Goal: Obtain resource: Download file/media

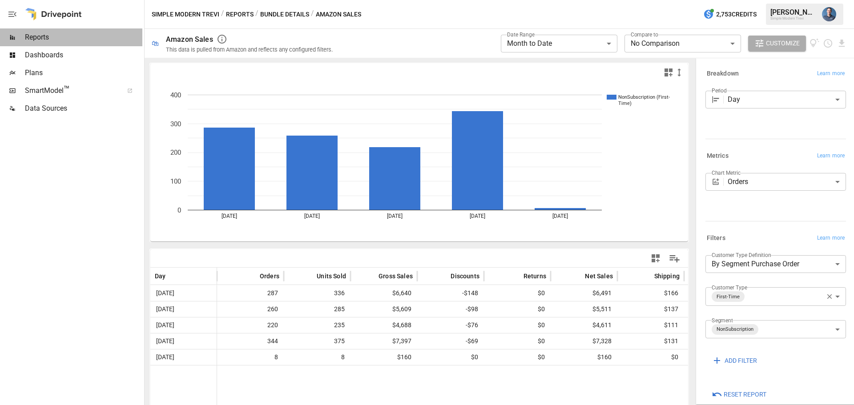
click at [54, 42] on span "Reports" at bounding box center [83, 37] width 117 height 11
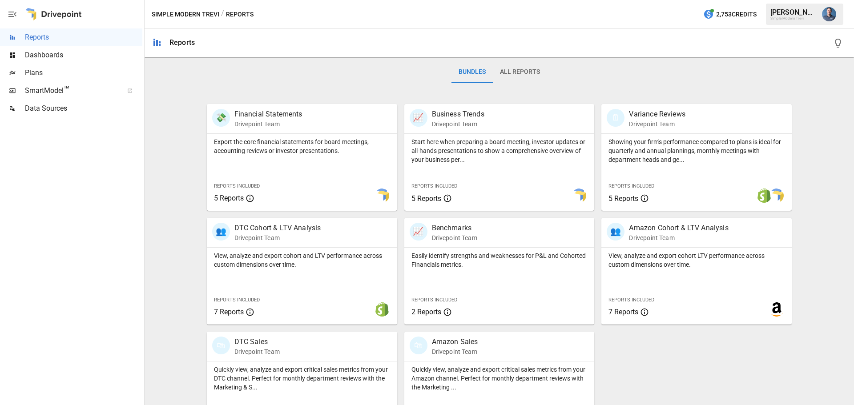
scroll to position [170, 0]
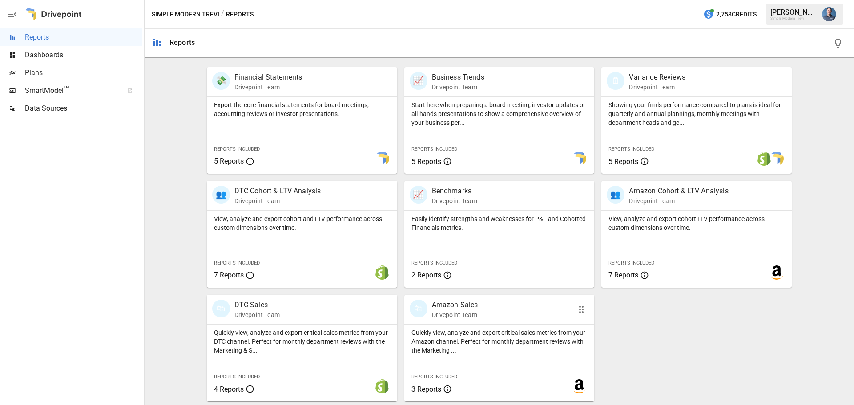
click at [482, 343] on p "Quickly view, analyze and export critical sales metrics from your Amazon channe…" at bounding box center [499, 341] width 176 height 27
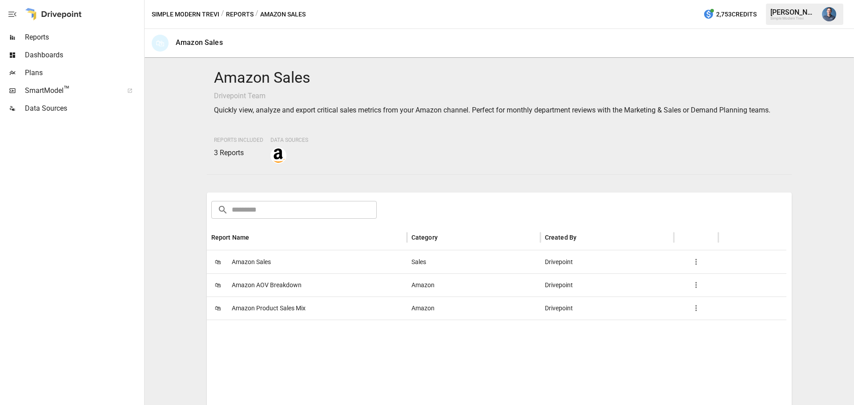
click at [282, 309] on span "Amazon Product Sales Mix" at bounding box center [269, 308] width 74 height 23
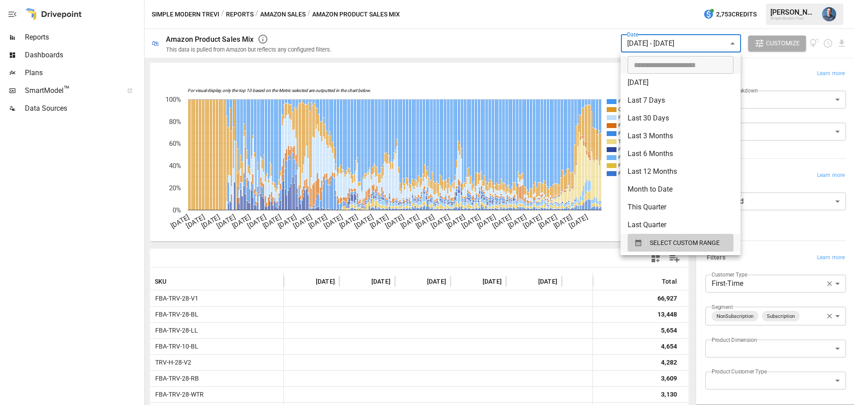
click at [666, 0] on body "Reports Dashboards Plans SmartModel ™ Data Sources Simple Modern Trevi / Report…" at bounding box center [427, 0] width 854 height 0
click at [676, 123] on li "Last 30 Days" at bounding box center [680, 118] width 120 height 18
type input "**********"
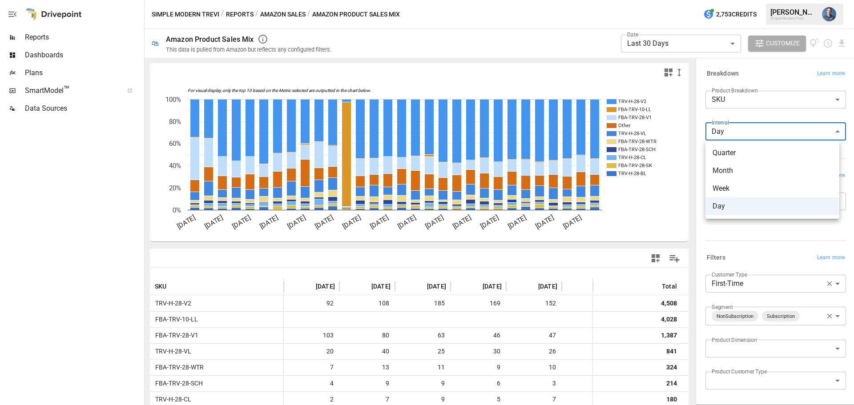
click at [750, 0] on body "**********" at bounding box center [427, 0] width 854 height 0
click at [742, 157] on span "Quarter" at bounding box center [773, 153] width 120 height 11
type input "*******"
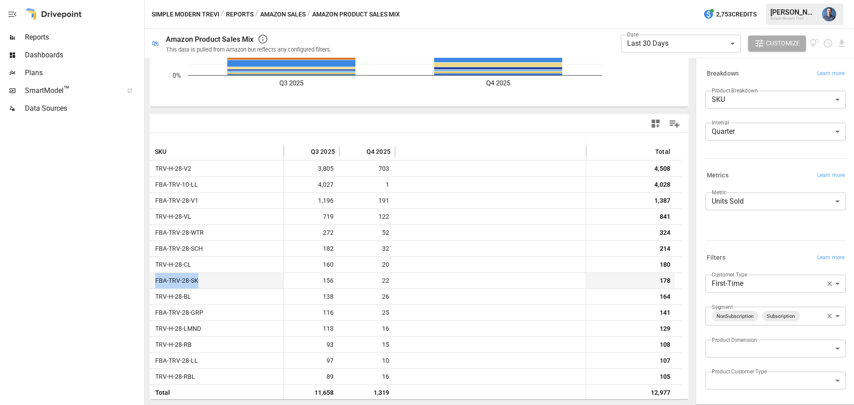
drag, startPoint x: 154, startPoint y: 284, endPoint x: 213, endPoint y: 284, distance: 58.3
click at [213, 284] on div "FBA-TRV-28-SK" at bounding box center [216, 281] width 133 height 16
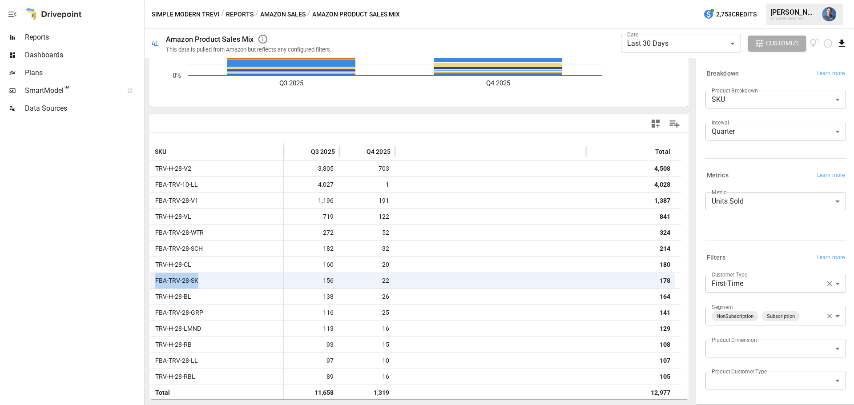
click at [838, 39] on icon "Download report" at bounding box center [842, 43] width 10 height 10
click at [808, 77] on li "Download as CSV" at bounding box center [812, 79] width 71 height 18
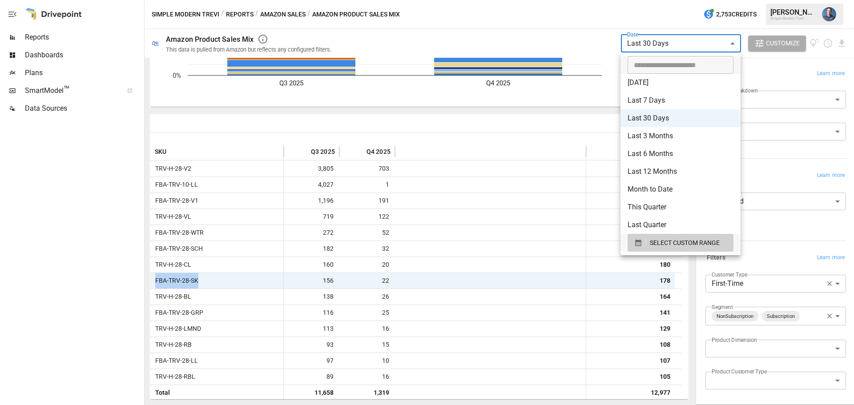
click at [685, 0] on body "**********" at bounding box center [427, 0] width 854 height 0
click at [670, 246] on span "SELECT CUSTOM RANGE" at bounding box center [685, 243] width 70 height 11
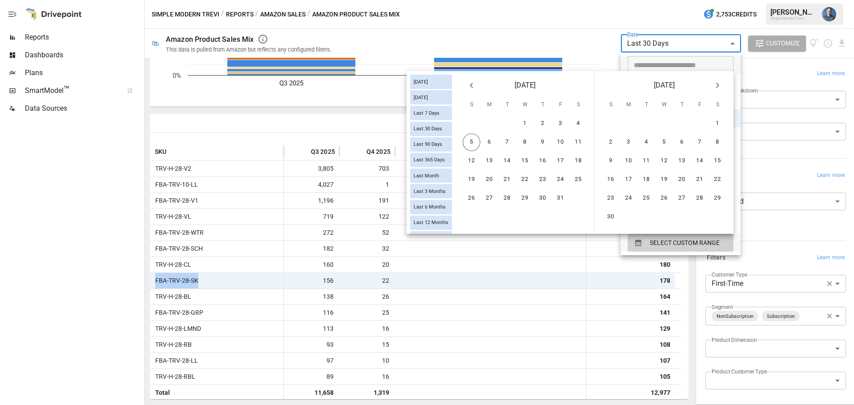
click at [473, 85] on icon "Previous month" at bounding box center [471, 85] width 11 height 11
click at [490, 122] on button "1" at bounding box center [489, 124] width 18 height 18
click at [610, 139] on button "5" at bounding box center [611, 142] width 18 height 18
type input "******"
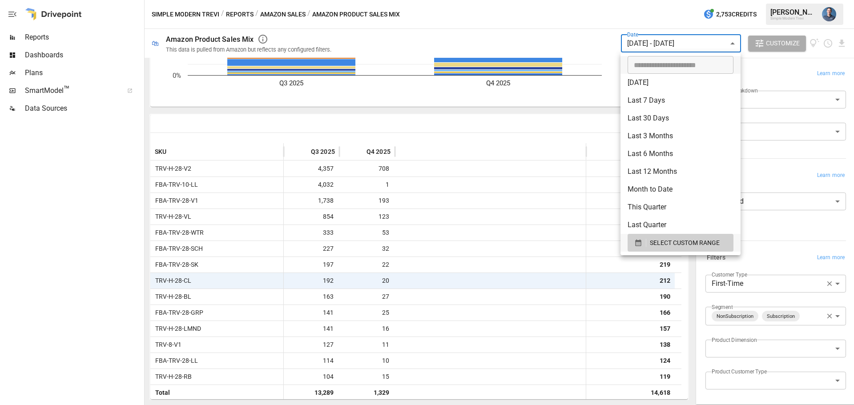
click at [789, 153] on div at bounding box center [427, 202] width 854 height 405
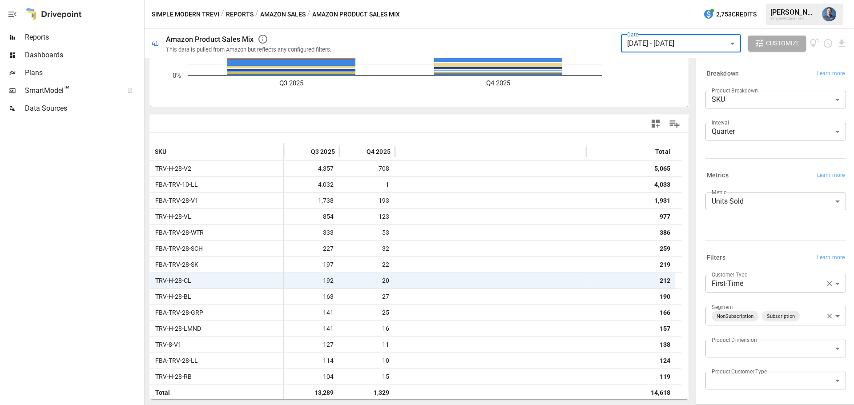
click at [749, 0] on body "Reports Dashboards Plans SmartModel ™ Data Sources Simple Modern Trevi / Report…" at bounding box center [427, 0] width 854 height 0
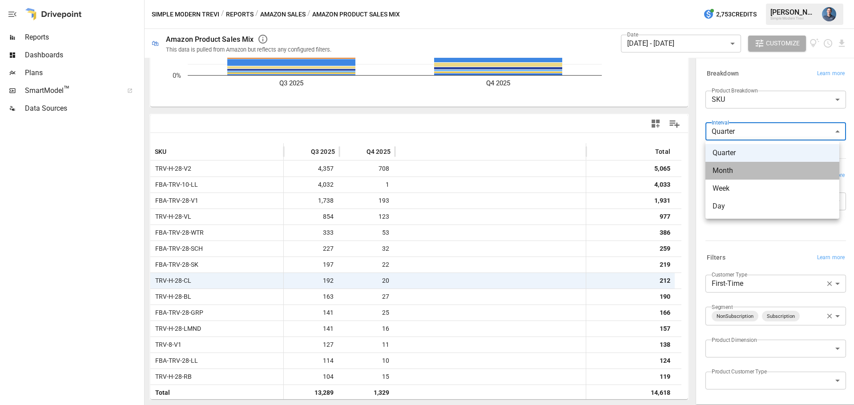
click at [739, 170] on span "Month" at bounding box center [773, 170] width 120 height 11
type input "*****"
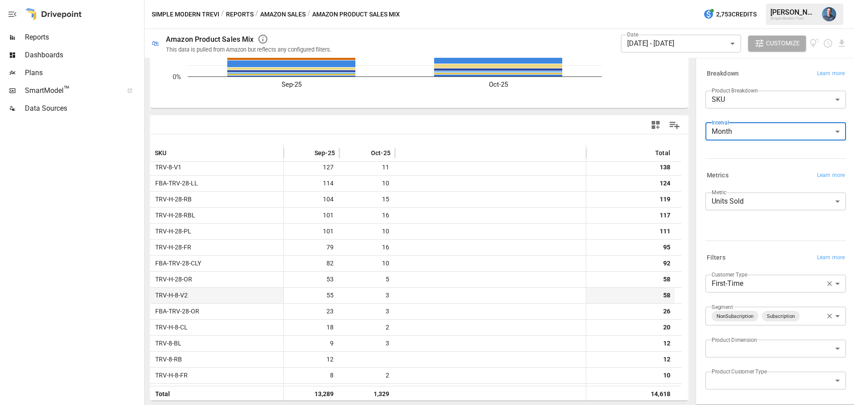
scroll to position [178, 0]
click at [826, 283] on icon "button" at bounding box center [830, 284] width 8 height 8
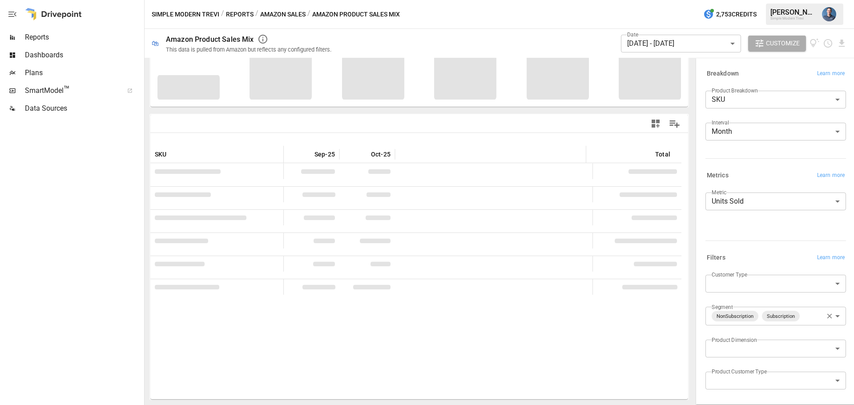
scroll to position [133, 0]
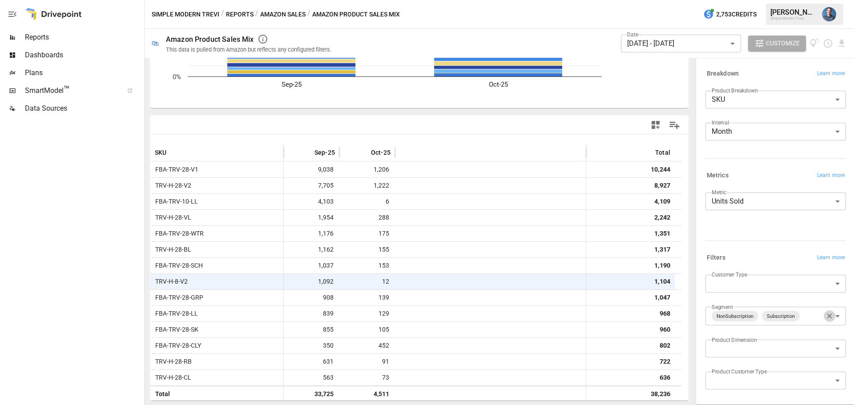
click at [826, 316] on icon "button" at bounding box center [830, 316] width 8 height 8
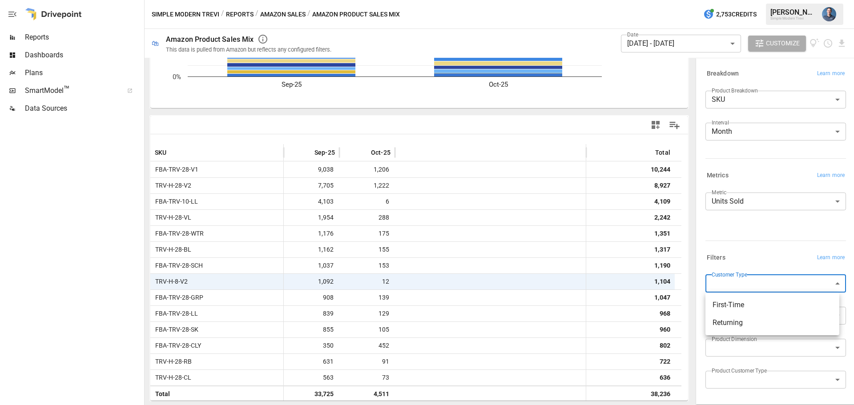
click at [754, 0] on body "Reports Dashboards Plans SmartModel ™ Data Sources Simple Modern Trevi / Report…" at bounding box center [427, 0] width 854 height 0
click at [746, 316] on li "Returning" at bounding box center [772, 323] width 134 height 18
type input "*********"
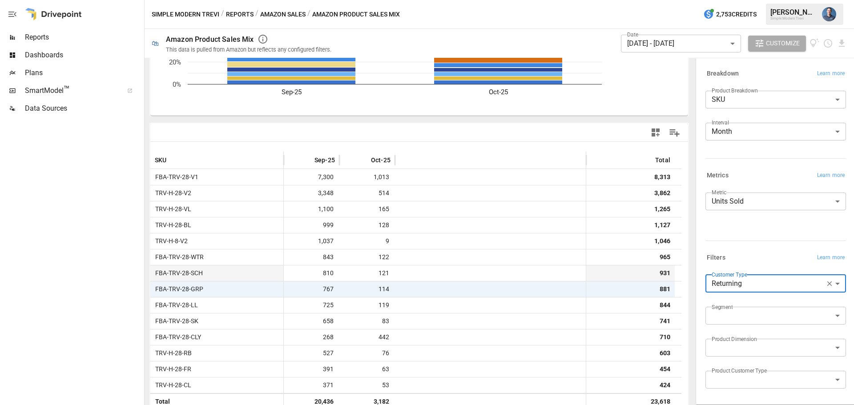
scroll to position [135, 0]
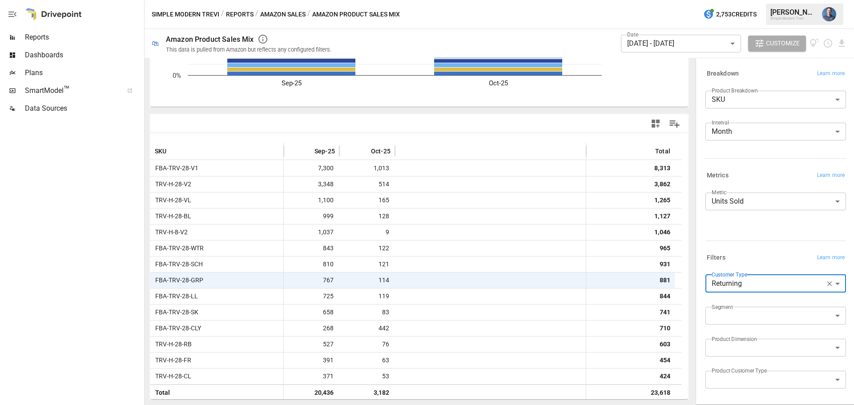
click at [763, 0] on body "Reports Dashboards Plans SmartModel ™ Data Sources Simple Modern Trevi / Report…" at bounding box center [427, 0] width 854 height 0
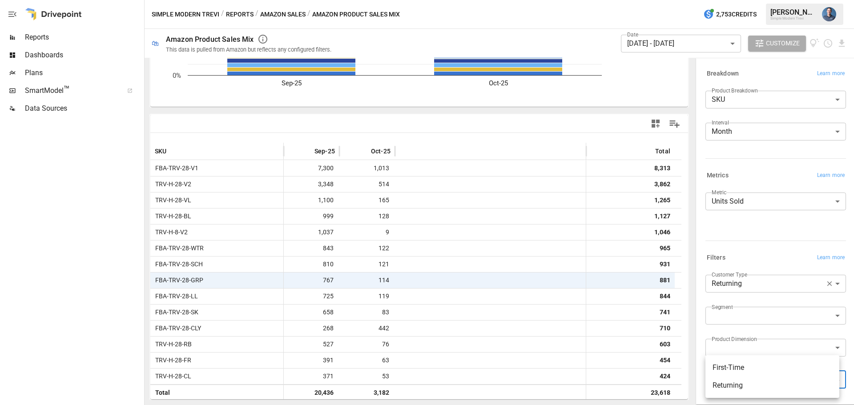
click at [759, 240] on div at bounding box center [427, 202] width 854 height 405
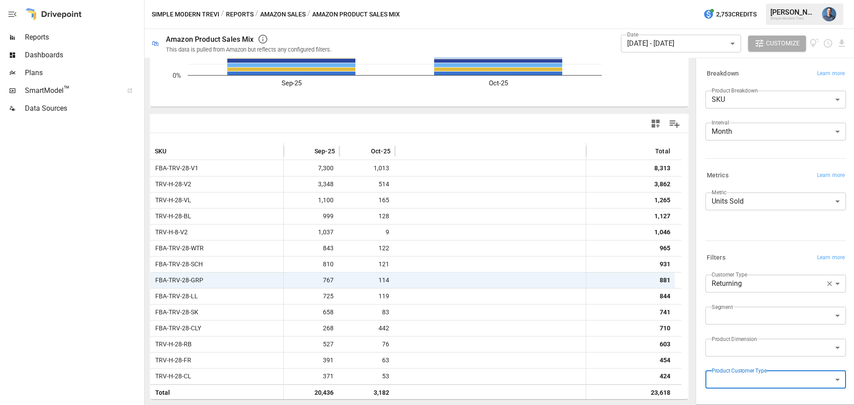
click at [756, 0] on body "Reports Dashboards Plans SmartModel ™ Data Sources Simple Modern Trevi / Report…" at bounding box center [427, 0] width 854 height 0
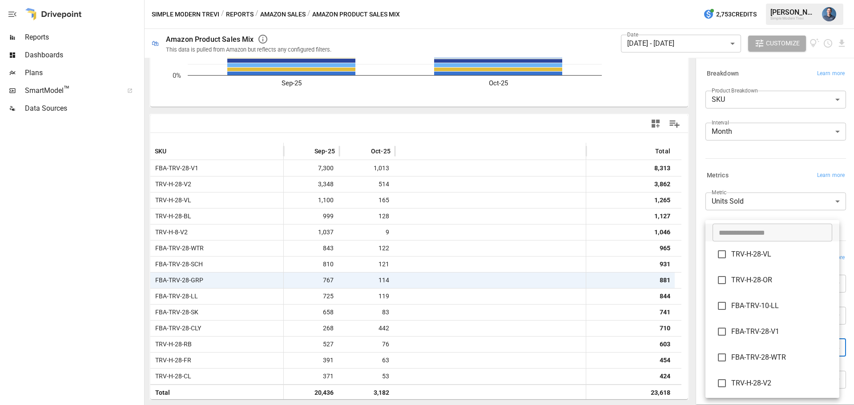
click at [763, 167] on div at bounding box center [427, 202] width 854 height 405
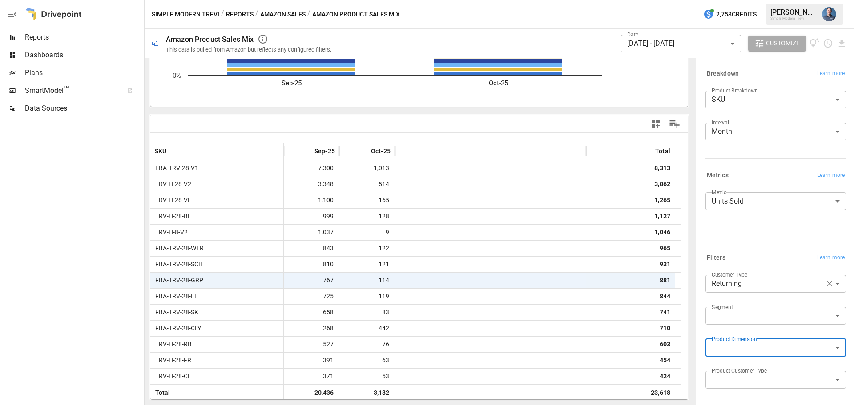
click at [742, 0] on body "Reports Dashboards Plans SmartModel ™ Data Sources Simple Modern Trevi / Report…" at bounding box center [427, 0] width 854 height 0
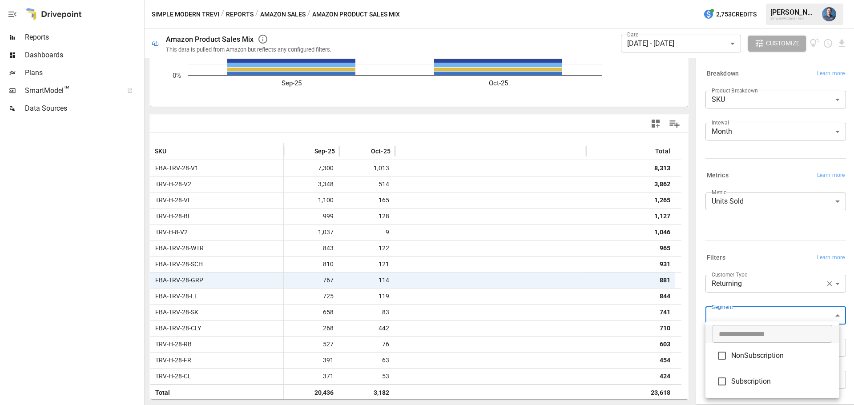
click at [756, 229] on div at bounding box center [427, 202] width 854 height 405
click at [753, 0] on body "Reports Dashboards Plans SmartModel ™ Data Sources Simple Modern Trevi / Report…" at bounding box center [427, 0] width 854 height 0
click at [743, 379] on span "Subscription" at bounding box center [781, 381] width 101 height 11
type input "**********"
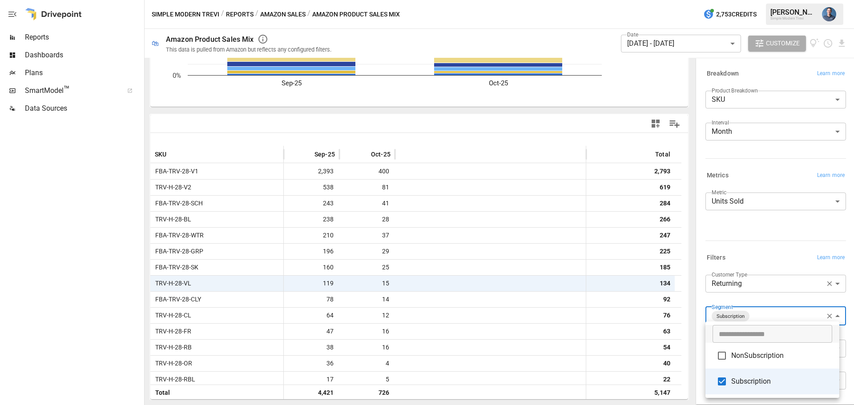
click at [754, 229] on div at bounding box center [427, 202] width 854 height 405
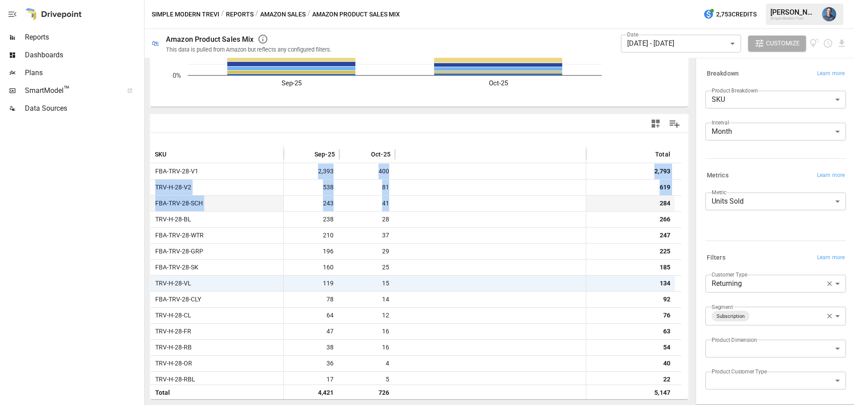
drag, startPoint x: 314, startPoint y: 168, endPoint x: 402, endPoint y: 201, distance: 93.0
click at [402, 201] on div "FBA-TRV-28-V1 2,393 400 2,793 TRV-H-28-V2 538 81 619 FBA-TRV-28-SCH 243 41 284 …" at bounding box center [415, 315] width 531 height 304
click at [403, 205] on div at bounding box center [490, 203] width 191 height 16
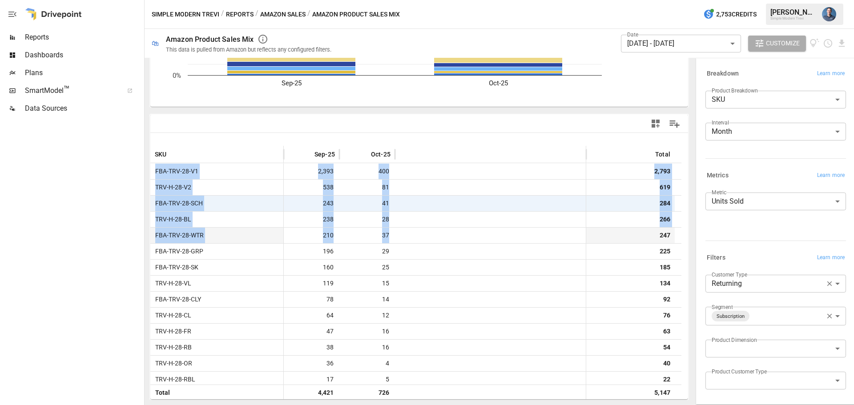
drag, startPoint x: 154, startPoint y: 169, endPoint x: 403, endPoint y: 241, distance: 259.2
click at [403, 241] on div "FBA-TRV-28-V1 2,393 400 2,793 TRV-H-28-V2 538 81 619 FBA-TRV-28-SCH 243 41 284 …" at bounding box center [415, 315] width 531 height 304
click at [403, 241] on div at bounding box center [490, 235] width 191 height 16
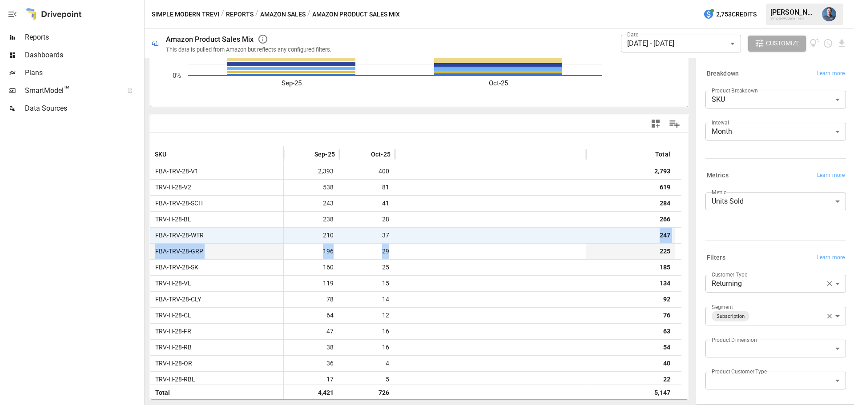
drag, startPoint x: 424, startPoint y: 239, endPoint x: 418, endPoint y: 252, distance: 14.3
click at [418, 252] on div "FBA-TRV-28-V1 2,393 400 2,793 TRV-H-28-V2 538 81 619 FBA-TRV-28-SCH 243 41 284 …" at bounding box center [415, 315] width 531 height 304
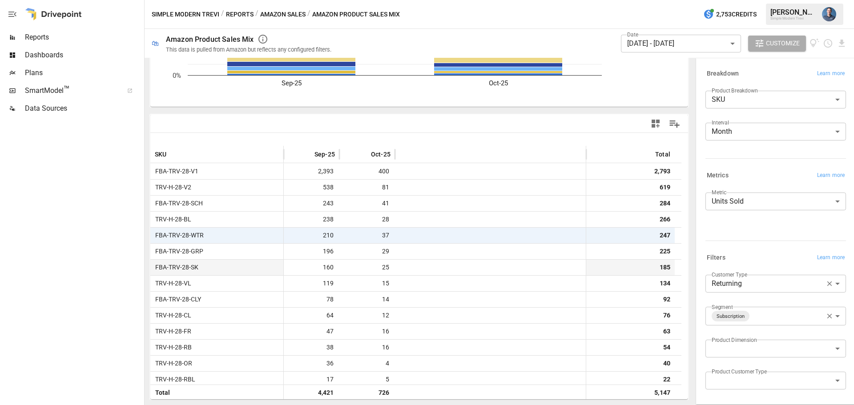
click at [399, 270] on div at bounding box center [490, 267] width 191 height 16
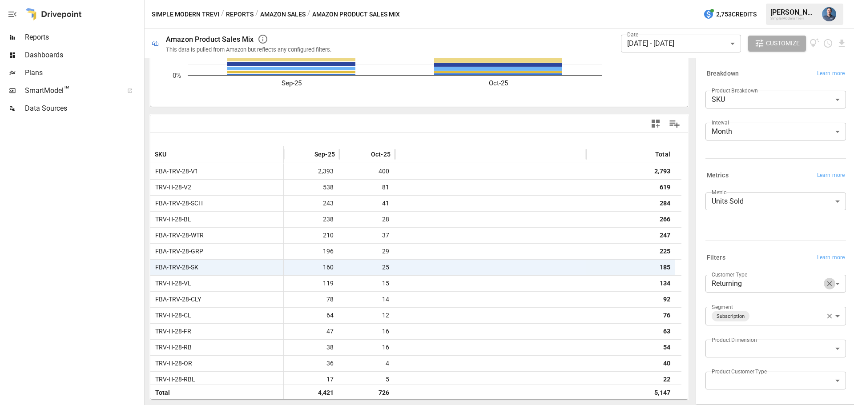
click at [826, 286] on icon "button" at bounding box center [830, 284] width 8 height 8
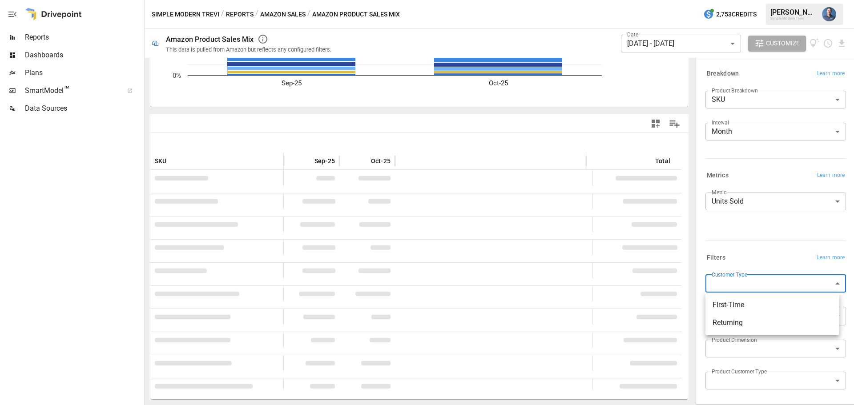
click at [773, 0] on body "Reports Dashboards Plans SmartModel ™ Data Sources Simple Modern Trevi / Report…" at bounding box center [427, 0] width 854 height 0
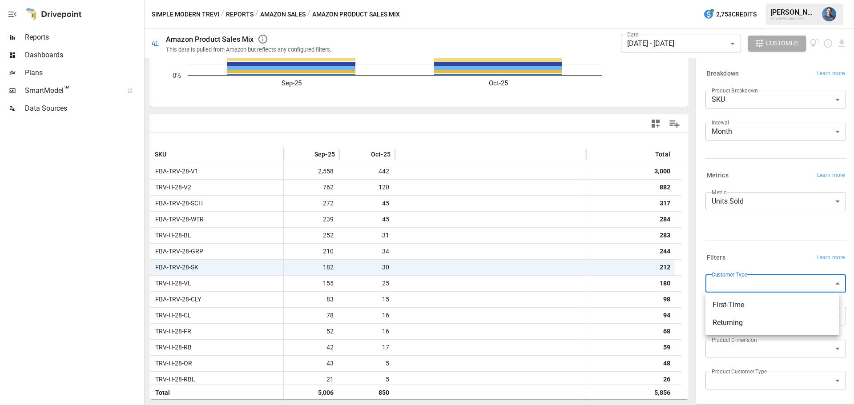
click at [744, 299] on li "First-Time" at bounding box center [772, 305] width 134 height 18
type input "**********"
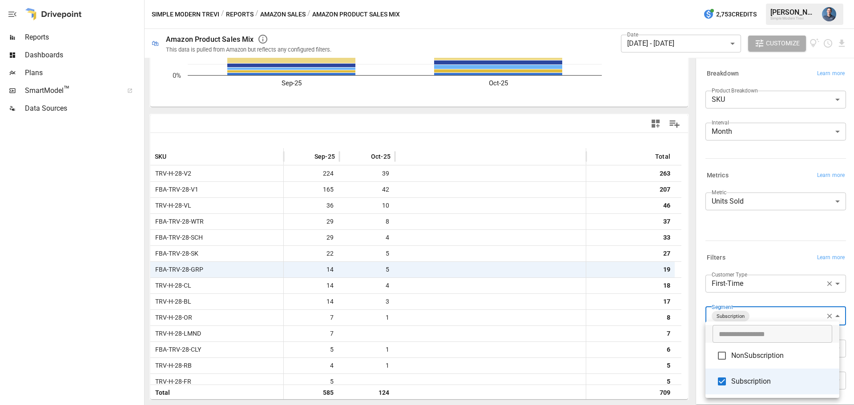
click at [755, 0] on body "Reports Dashboards Plans SmartModel ™ Data Sources Simple Modern Trevi / Report…" at bounding box center [427, 0] width 854 height 0
click at [741, 381] on span "Subscription" at bounding box center [781, 381] width 101 height 11
click at [744, 358] on span "NonSubscription" at bounding box center [781, 355] width 101 height 11
type input "**********"
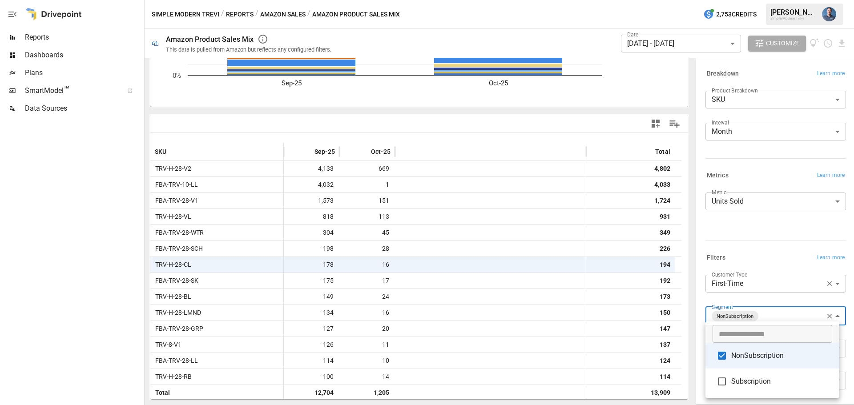
click at [107, 197] on div at bounding box center [427, 202] width 854 height 405
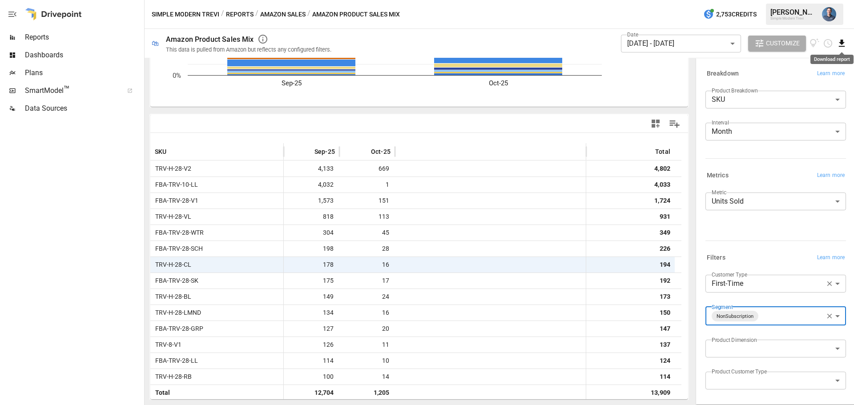
click at [842, 44] on icon "Download report" at bounding box center [842, 43] width 6 height 7
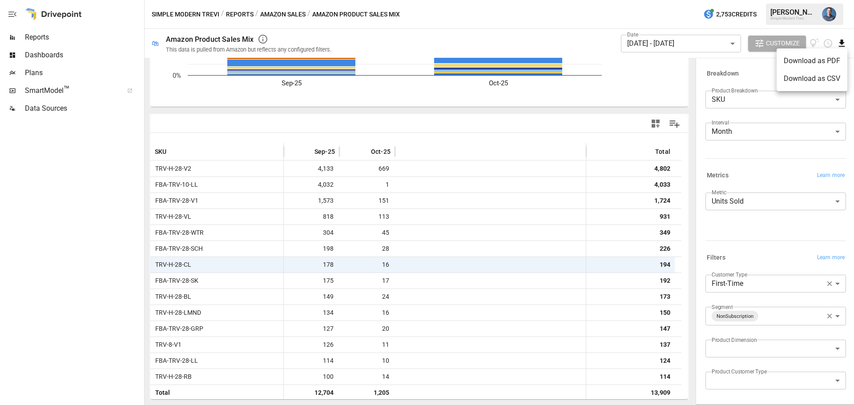
click at [797, 77] on li "Download as CSV" at bounding box center [812, 79] width 71 height 18
click at [117, 246] on div at bounding box center [71, 261] width 142 height 288
click at [777, 0] on body "Reports Dashboards Plans SmartModel ™ Data Sources Simple Modern Trevi / Report…" at bounding box center [427, 0] width 854 height 0
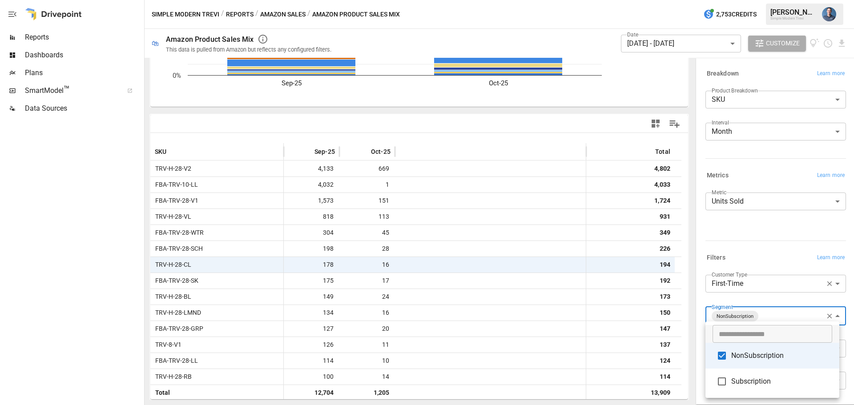
click at [761, 359] on span "NonSubscription" at bounding box center [781, 355] width 101 height 11
click at [754, 380] on span "Subscription" at bounding box center [781, 381] width 101 height 11
type input "**********"
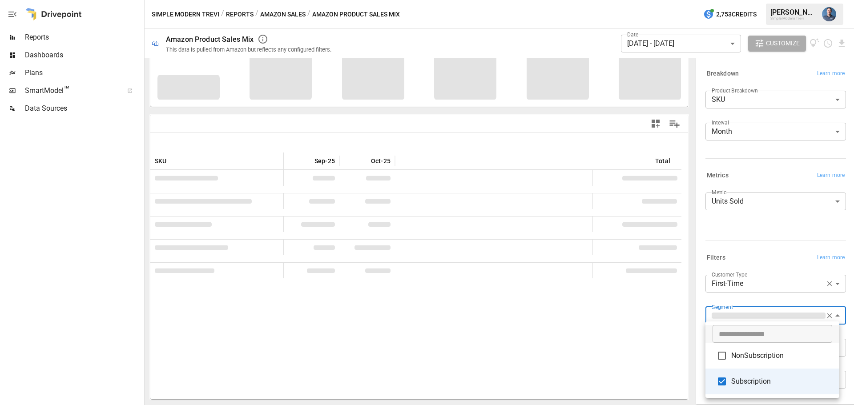
click at [751, 383] on span "Subscription" at bounding box center [781, 381] width 101 height 11
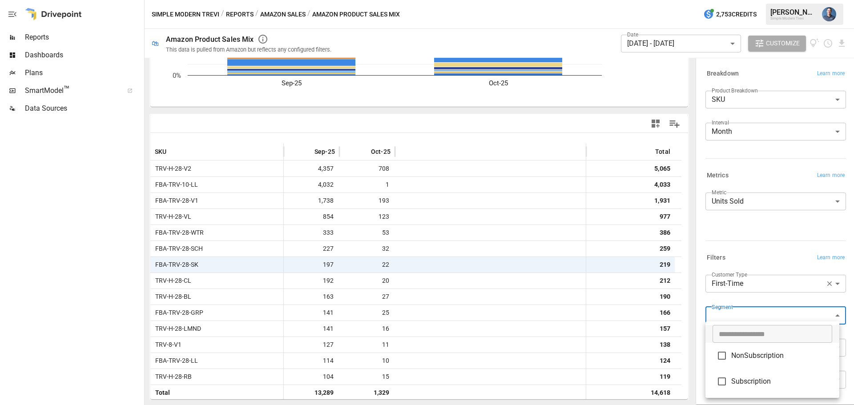
click at [761, 293] on div at bounding box center [427, 202] width 854 height 405
click at [785, 0] on body "Reports Dashboards Plans SmartModel ™ Data Sources Simple Modern Trevi / Report…" at bounding box center [427, 0] width 854 height 0
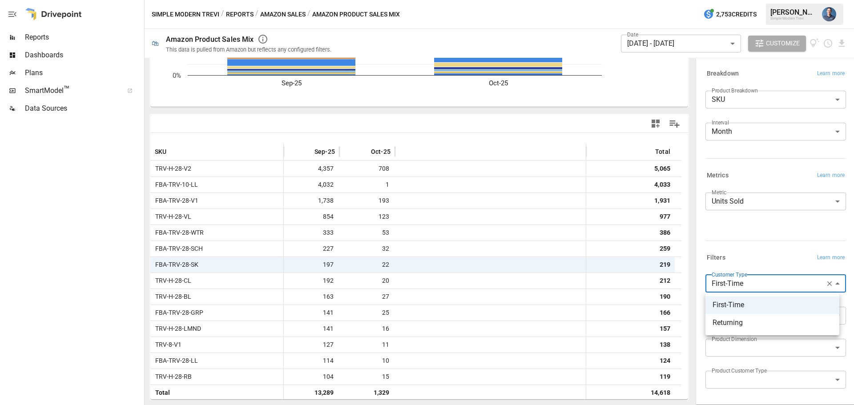
click at [757, 322] on span "Returning" at bounding box center [773, 323] width 120 height 11
type input "*********"
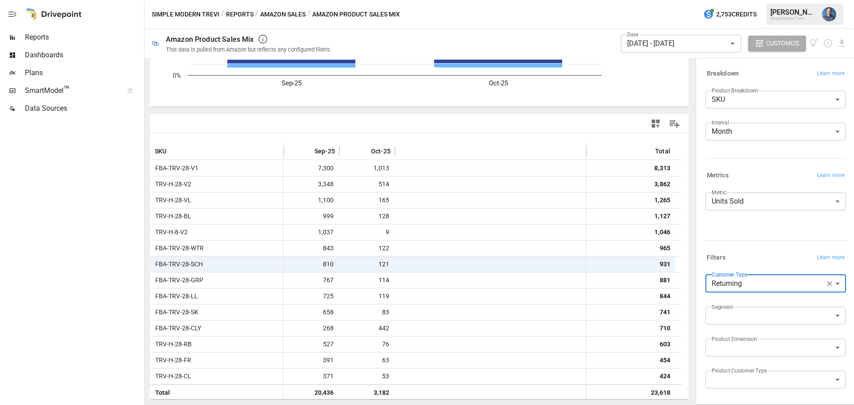
click at [753, 0] on body "Reports Dashboards Plans SmartModel ™ Data Sources Simple Modern Trevi / Report…" at bounding box center [427, 0] width 854 height 0
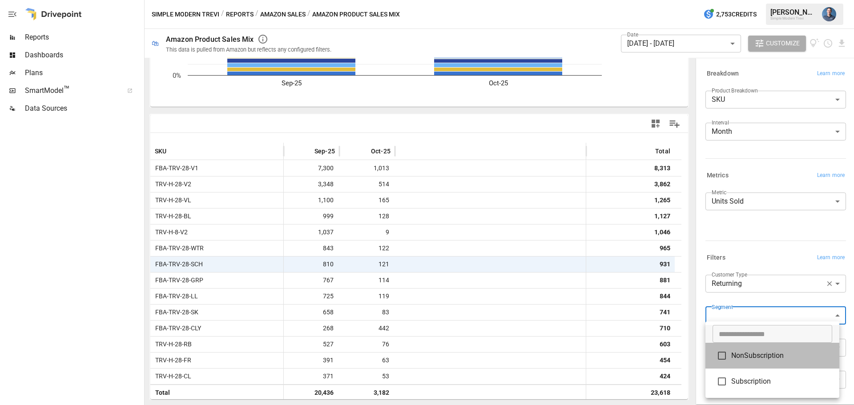
click at [748, 357] on span "NonSubscription" at bounding box center [781, 355] width 101 height 11
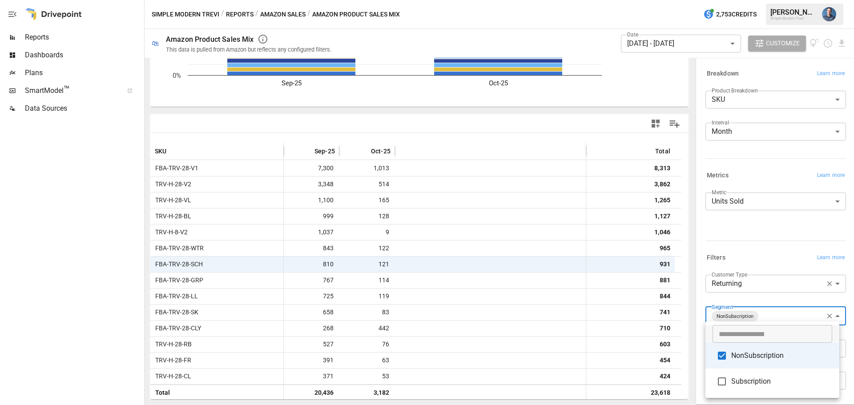
click at [745, 378] on span "Subscription" at bounding box center [781, 381] width 101 height 11
type input "**********"
click at [756, 240] on div at bounding box center [427, 202] width 854 height 405
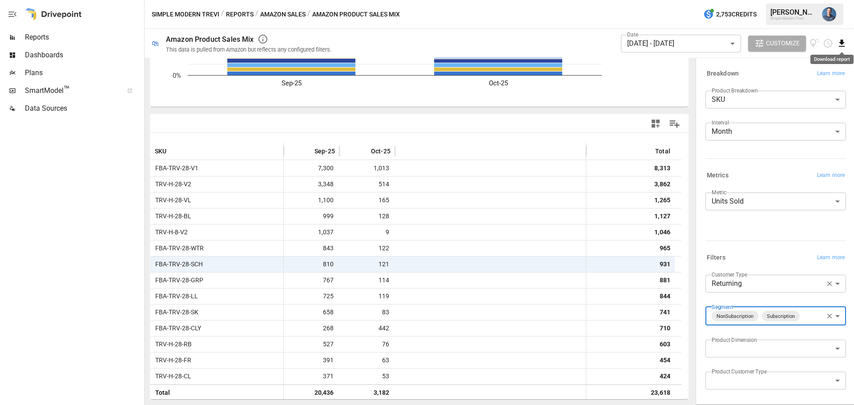
click at [843, 42] on icon "Download report" at bounding box center [842, 43] width 10 height 10
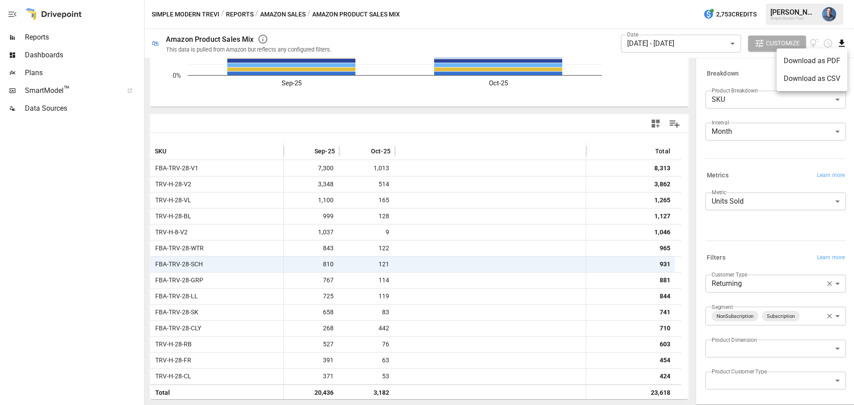
click at [813, 75] on li "Download as CSV" at bounding box center [812, 79] width 71 height 18
